Goal: Task Accomplishment & Management: Use online tool/utility

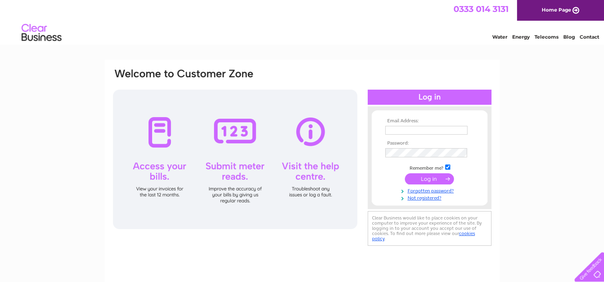
type input "[EMAIL_ADDRESS][DOMAIN_NAME]"
click at [421, 184] on input "submit" at bounding box center [429, 179] width 49 height 11
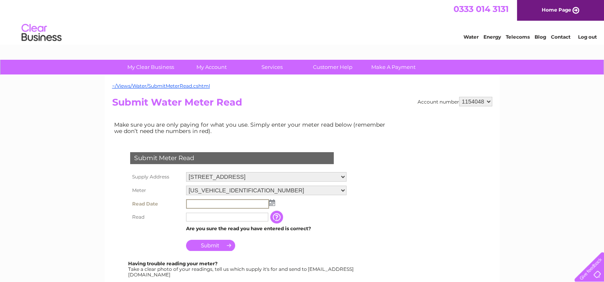
click at [226, 205] on input "text" at bounding box center [227, 205] width 83 height 10
click at [269, 203] on img at bounding box center [271, 203] width 6 height 6
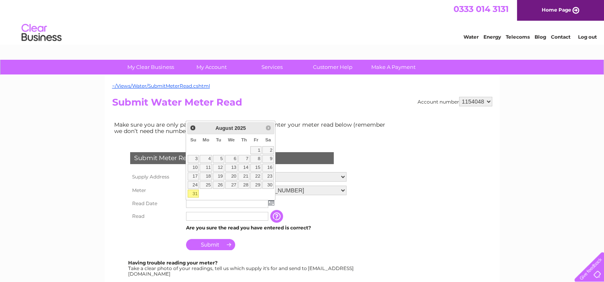
click at [190, 193] on link "31" at bounding box center [193, 194] width 11 height 8
type input "2025/08/31"
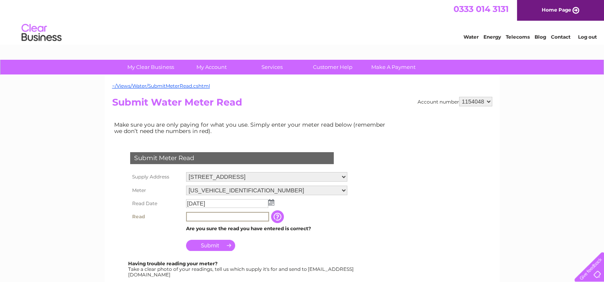
click at [200, 220] on input "text" at bounding box center [227, 217] width 83 height 10
type input "2333"
click at [200, 246] on input "Submit" at bounding box center [210, 245] width 49 height 11
